Goal: Obtain resource: Obtain resource

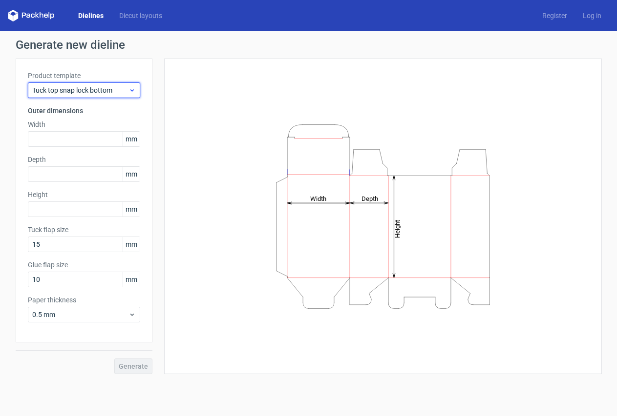
click at [116, 92] on span "Tuck top snap lock bottom" at bounding box center [80, 90] width 96 height 10
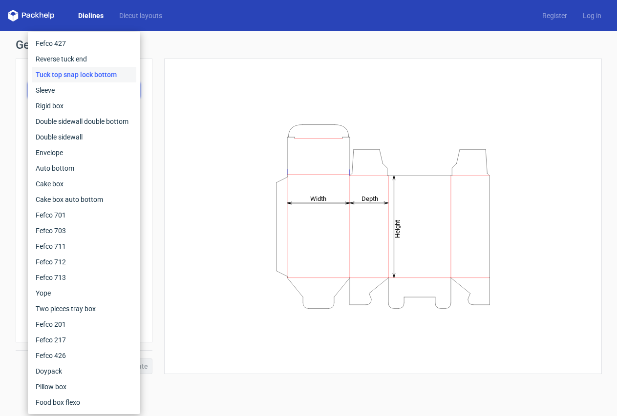
click at [72, 72] on div "Tuck top snap lock bottom" at bounding box center [84, 75] width 104 height 16
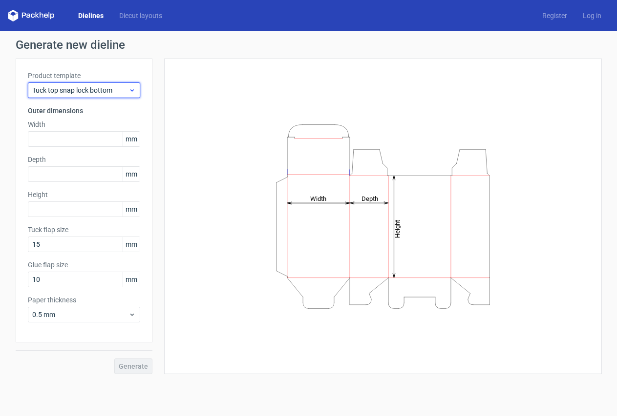
click at [82, 90] on span "Tuck top snap lock bottom" at bounding box center [80, 90] width 96 height 10
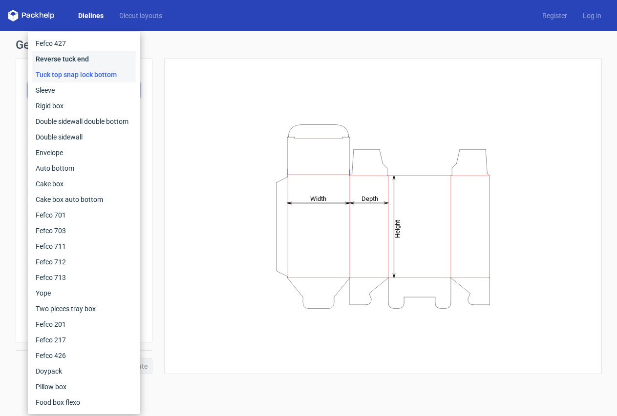
click at [86, 57] on div "Reverse tuck end" at bounding box center [84, 59] width 104 height 16
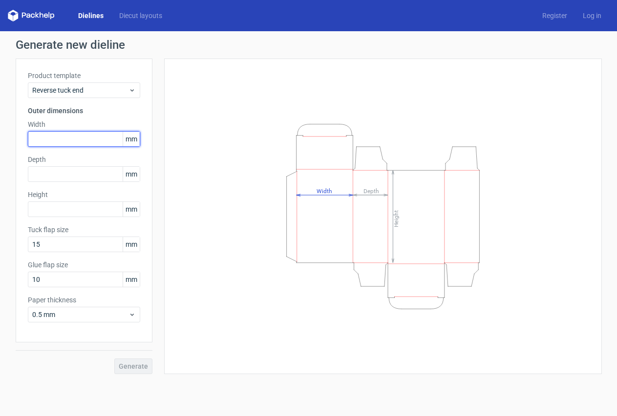
click at [68, 138] on input "text" at bounding box center [84, 139] width 112 height 16
type input "104"
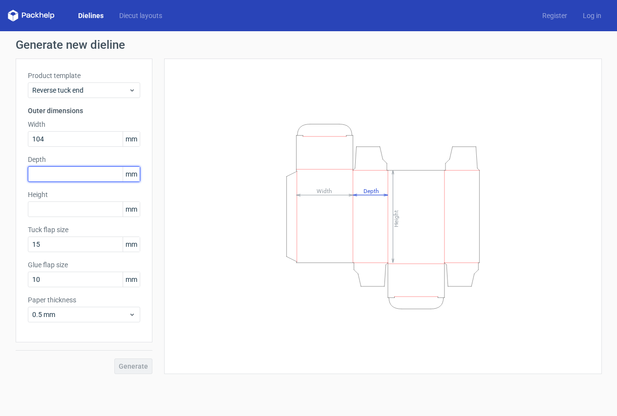
click at [60, 177] on input "text" at bounding box center [84, 174] width 112 height 16
type input "104"
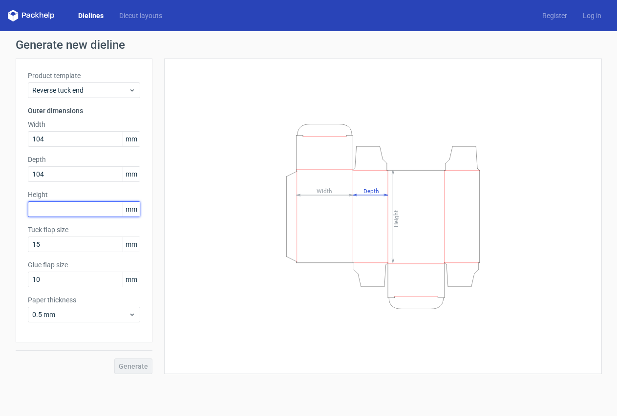
click at [37, 211] on input "text" at bounding box center [84, 210] width 112 height 16
type input "180"
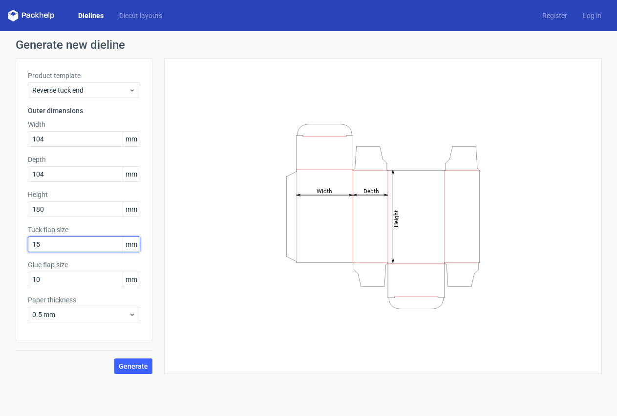
drag, startPoint x: 49, startPoint y: 244, endPoint x: 26, endPoint y: 244, distance: 22.5
click at [26, 244] on div "Product template Reverse tuck end Outer dimensions Width 104 mm Depth 104 mm He…" at bounding box center [84, 201] width 137 height 284
click at [10, 247] on div "Generate new dieline Product template Reverse tuck end Outer dimensions Width 1…" at bounding box center [308, 206] width 617 height 351
type input "10"
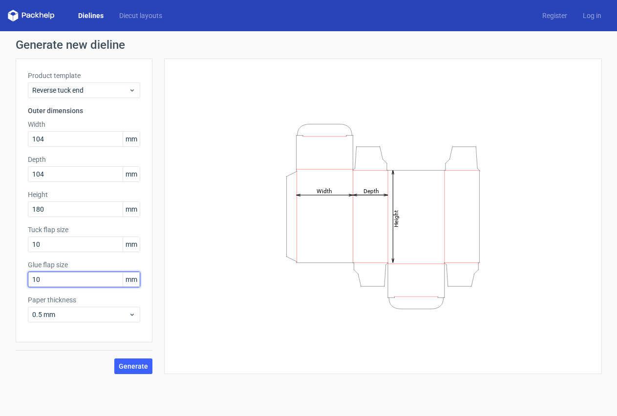
drag, startPoint x: 41, startPoint y: 276, endPoint x: 12, endPoint y: 278, distance: 28.8
click at [12, 278] on div "Generate new dieline Product template Reverse tuck end Outer dimensions Width 1…" at bounding box center [308, 206] width 617 height 351
type input "8"
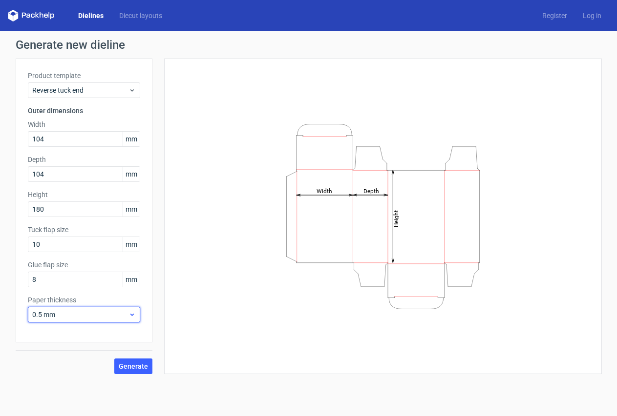
click at [82, 317] on span "0.5 mm" at bounding box center [80, 315] width 96 height 10
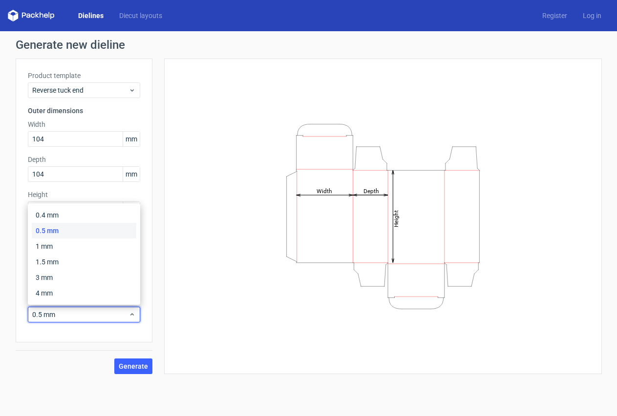
click at [60, 232] on div "0.5 mm" at bounding box center [84, 231] width 104 height 16
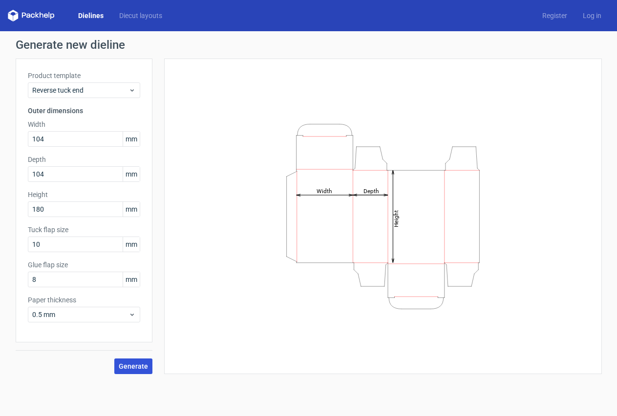
click at [132, 362] on button "Generate" at bounding box center [133, 367] width 38 height 16
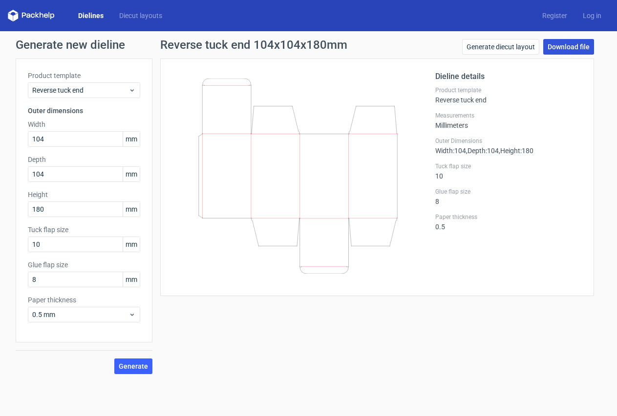
click at [571, 47] on link "Download file" at bounding box center [568, 47] width 51 height 16
click at [559, 43] on link "Download file" at bounding box center [568, 47] width 51 height 16
click at [250, 160] on icon at bounding box center [297, 176] width 235 height 195
click at [228, 246] on icon at bounding box center [297, 176] width 235 height 195
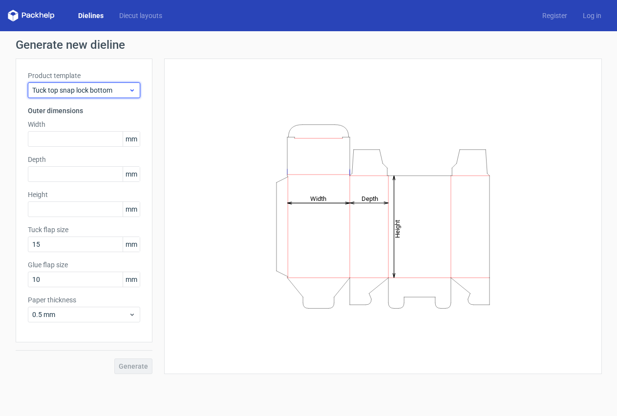
click at [89, 90] on span "Tuck top snap lock bottom" at bounding box center [80, 90] width 96 height 10
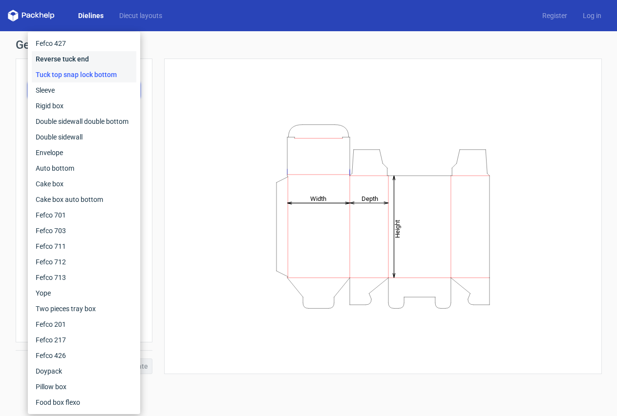
click at [60, 56] on div "Reverse tuck end" at bounding box center [84, 59] width 104 height 16
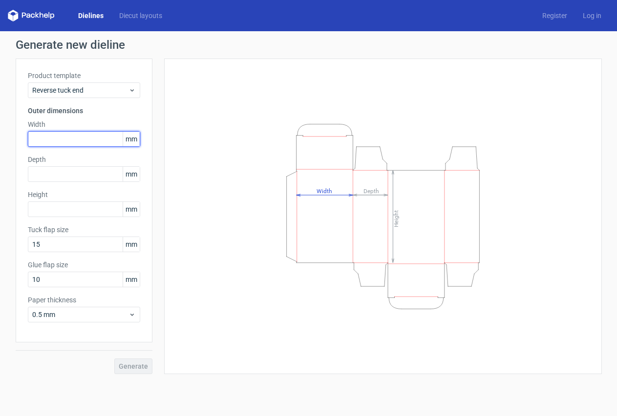
click at [66, 137] on input "text" at bounding box center [84, 139] width 112 height 16
type input "104"
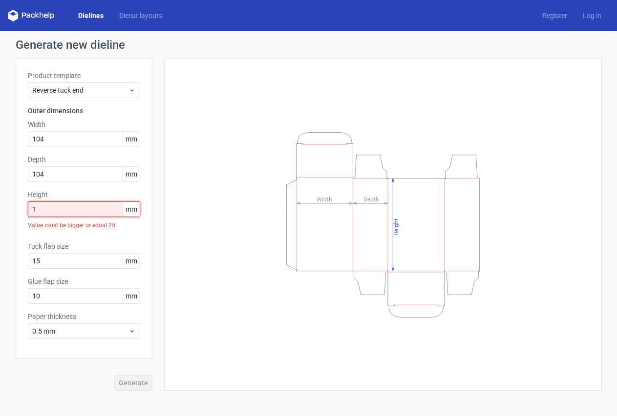
click at [45, 212] on input "1" at bounding box center [84, 210] width 112 height 16
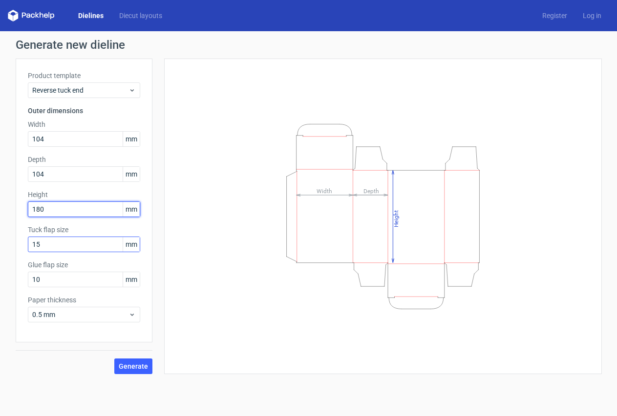
type input "180"
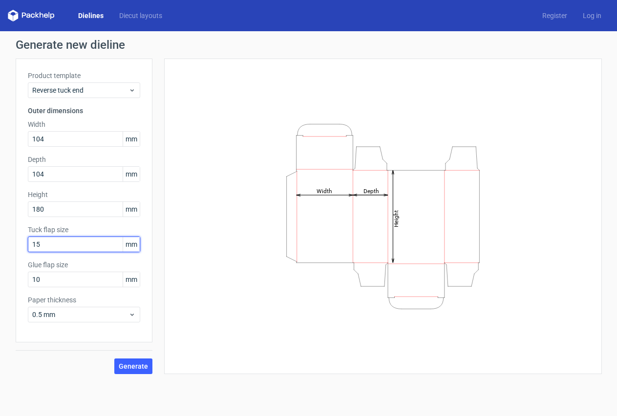
click at [44, 245] on input "15" at bounding box center [84, 245] width 112 height 16
drag, startPoint x: 45, startPoint y: 244, endPoint x: 18, endPoint y: 245, distance: 27.4
click at [18, 245] on div "Product template Reverse tuck end Outer dimensions Width 104 mm Depth 104 mm He…" at bounding box center [84, 201] width 137 height 284
type input "10"
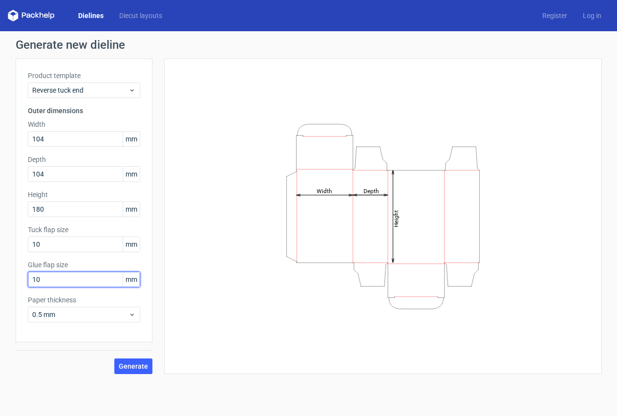
click at [49, 282] on input "10" at bounding box center [84, 280] width 112 height 16
drag, startPoint x: 45, startPoint y: 278, endPoint x: 5, endPoint y: 278, distance: 40.0
click at [5, 278] on div "Generate new dieline Product template Reverse tuck end Outer dimensions Width 1…" at bounding box center [308, 206] width 617 height 351
type input "8"
click at [140, 365] on span "Generate" at bounding box center [133, 366] width 29 height 7
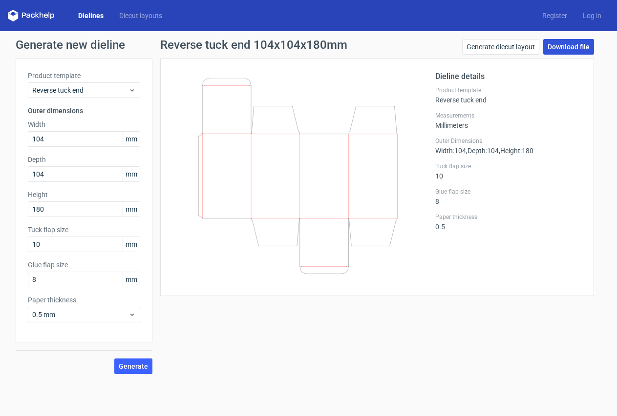
click at [554, 44] on link "Download file" at bounding box center [568, 47] width 51 height 16
